Goal: Information Seeking & Learning: Find specific fact

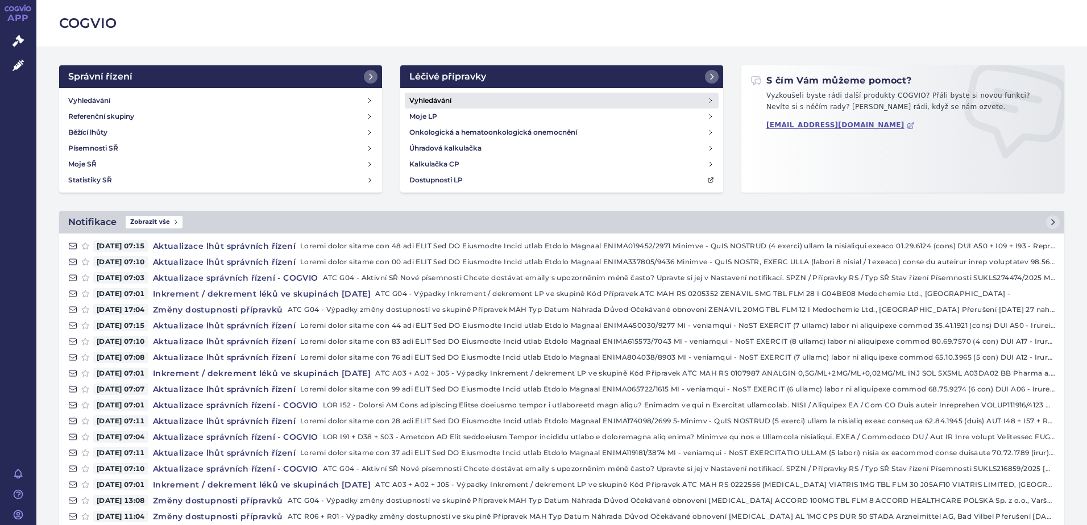
click at [445, 105] on h4 "Vyhledávání" at bounding box center [430, 100] width 42 height 11
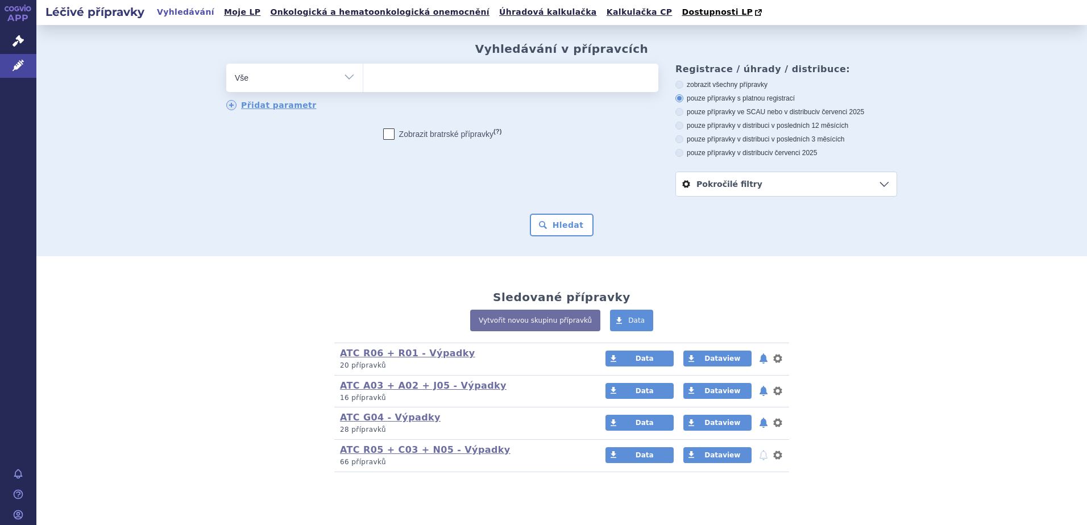
click at [429, 85] on ul at bounding box center [510, 76] width 295 height 24
click at [363, 85] on select at bounding box center [363, 77] width 1 height 28
type input "te"
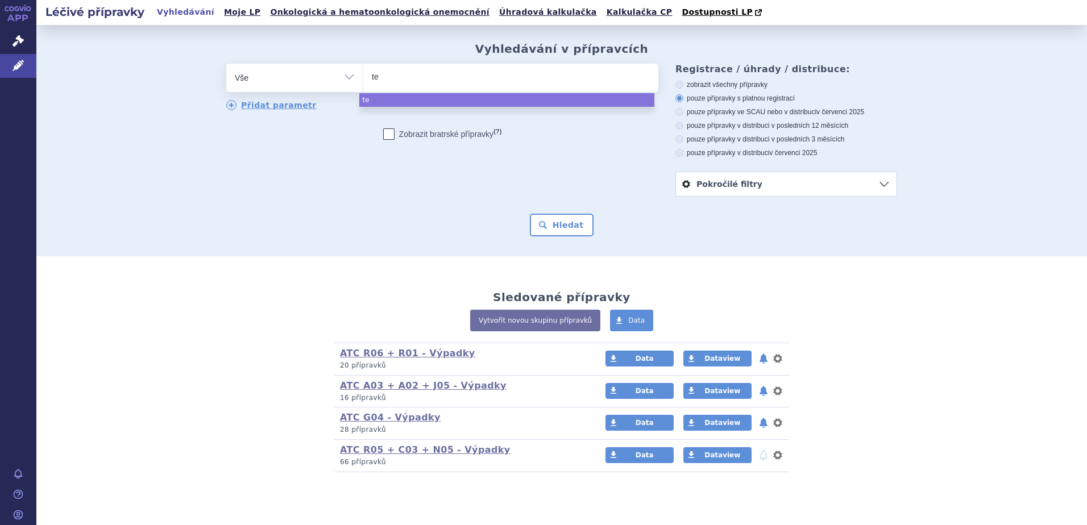
type input "ter"
type input "terl"
type input "terli"
type input "terlipre"
type input "terlipres"
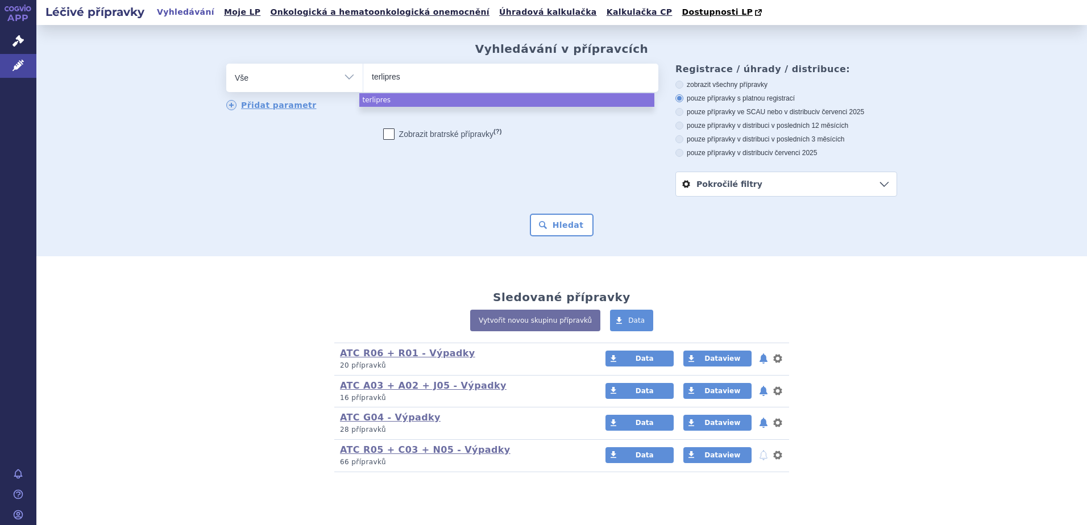
type input "terlipress"
type input "terlipressi"
type input "terlipressin"
select select "terlipressin"
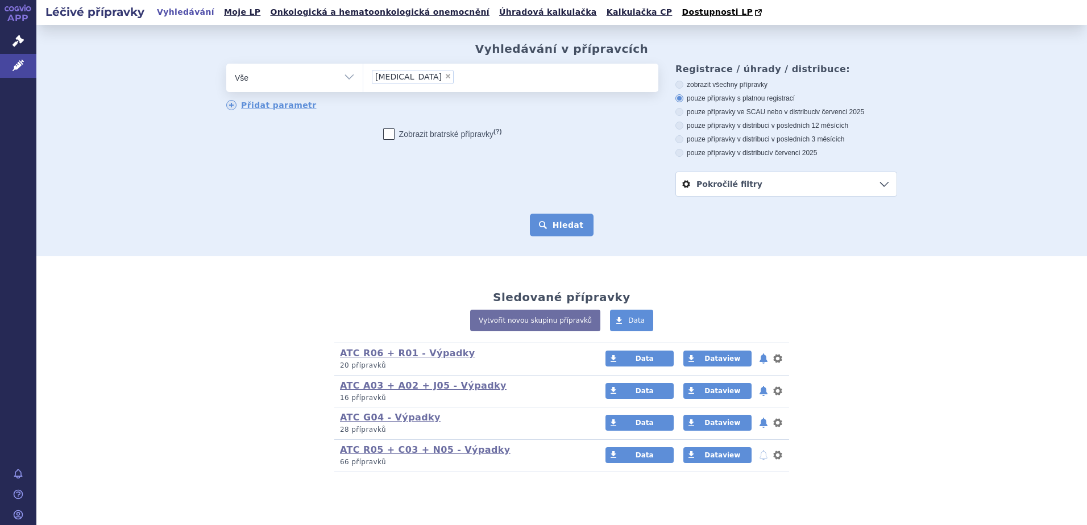
click at [569, 222] on button "Hledat" at bounding box center [562, 225] width 64 height 23
